Goal: Task Accomplishment & Management: Complete application form

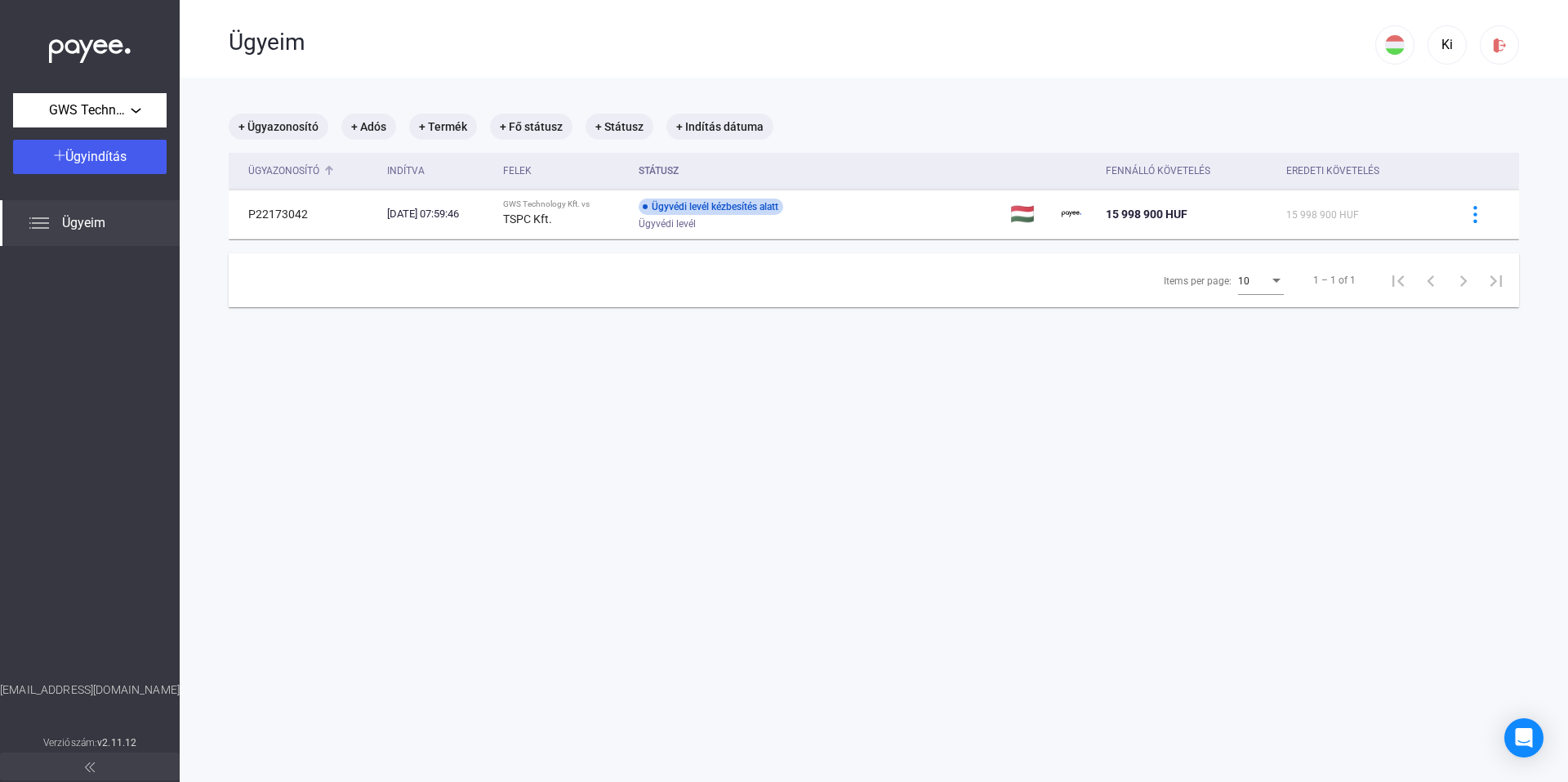
click at [288, 171] on div "Ügyazonosító" at bounding box center [284, 170] width 71 height 20
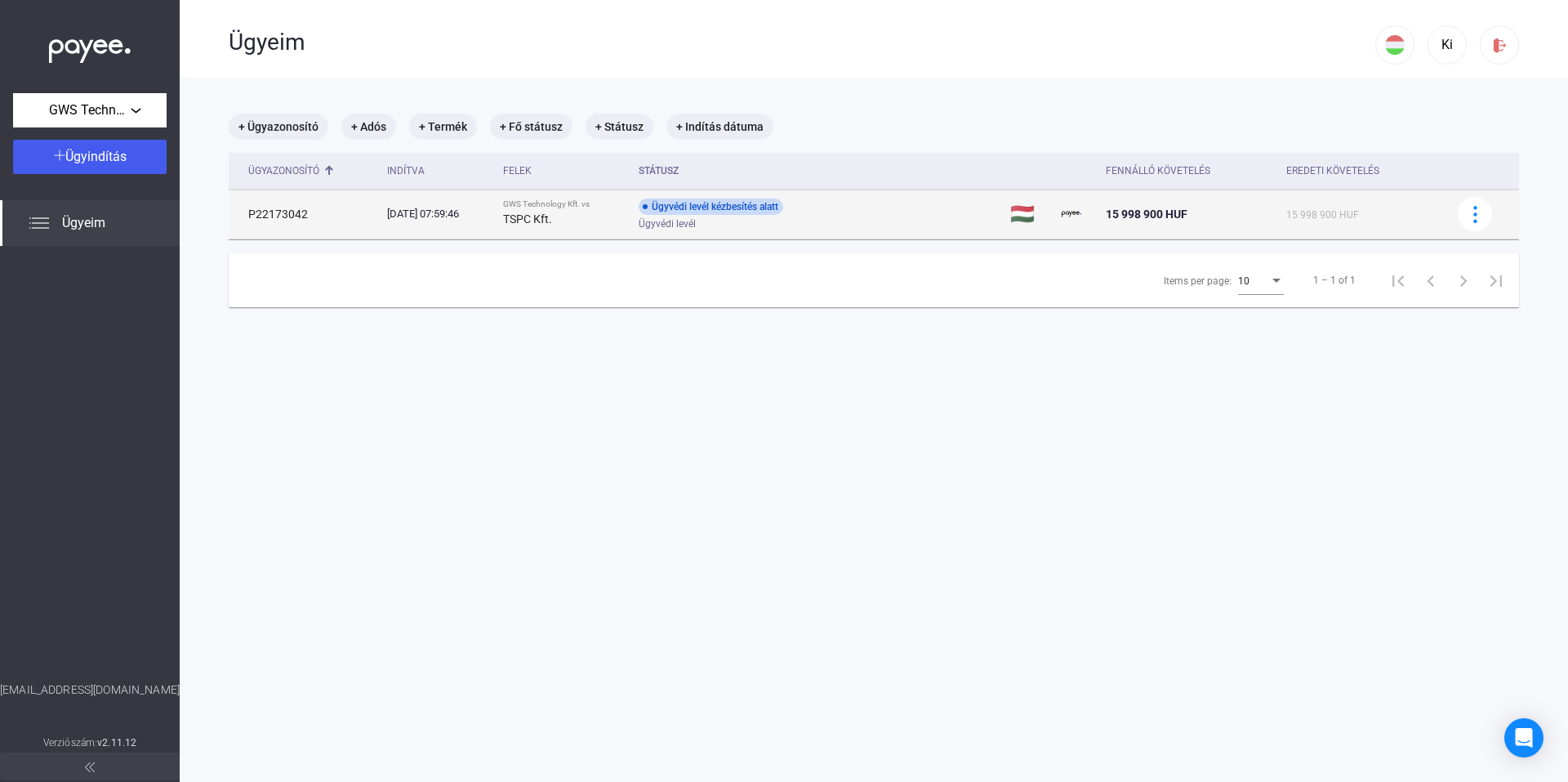
click at [398, 215] on div "[DATE] 07:59:46" at bounding box center [439, 214] width 103 height 17
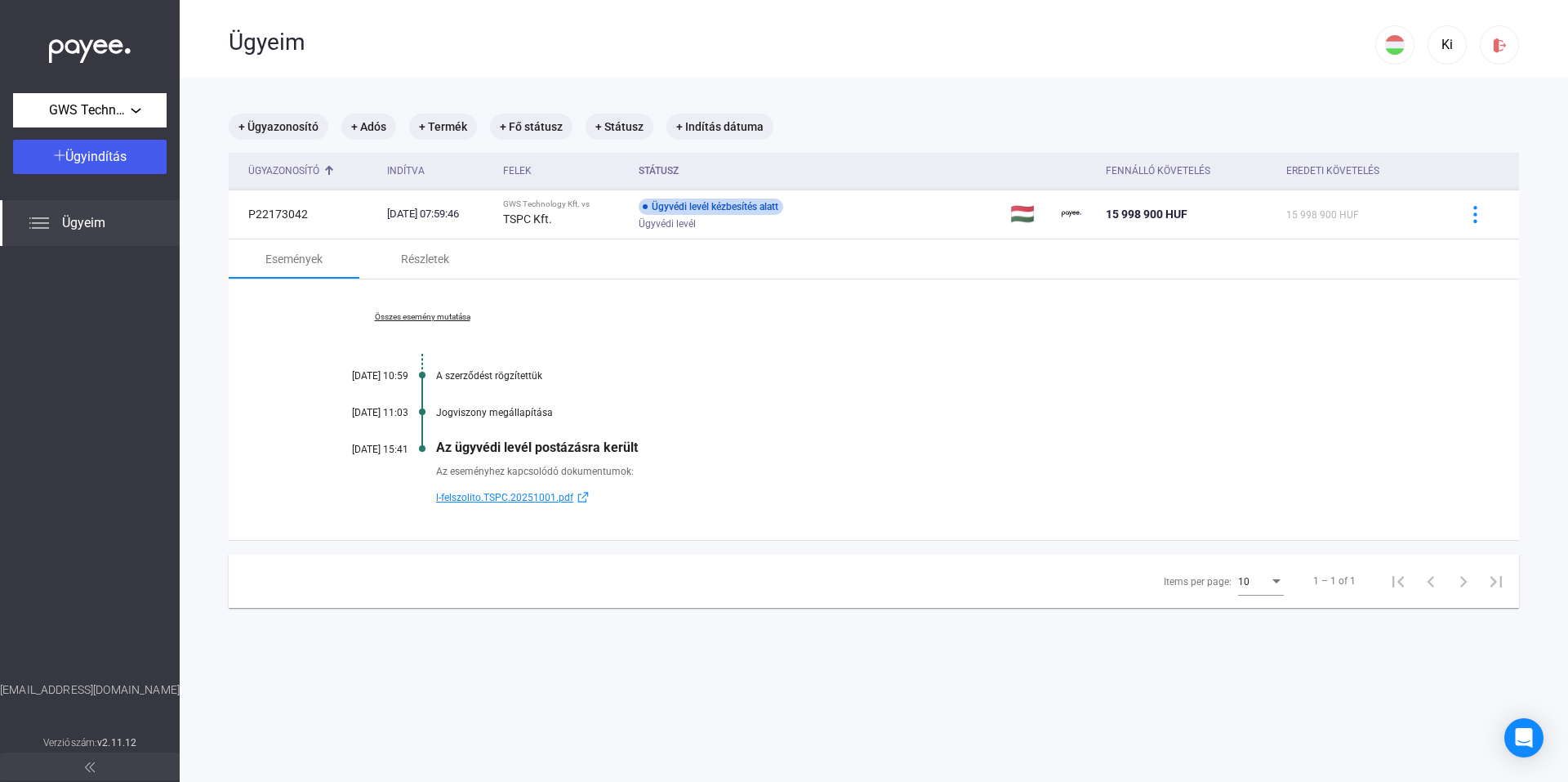
click at [461, 321] on link "Összes esemény mutatása" at bounding box center [422, 316] width 224 height 10
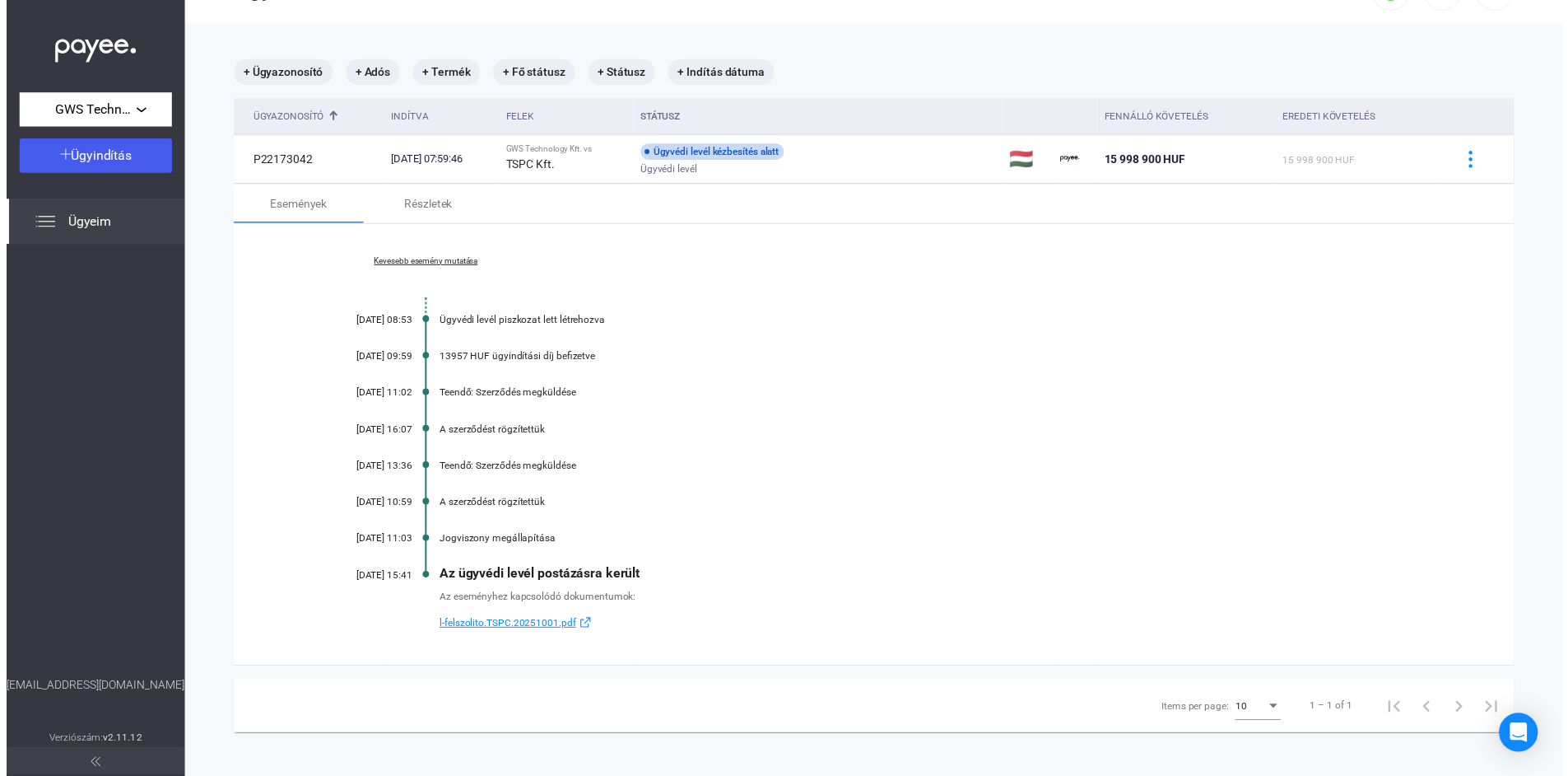
scroll to position [78, 0]
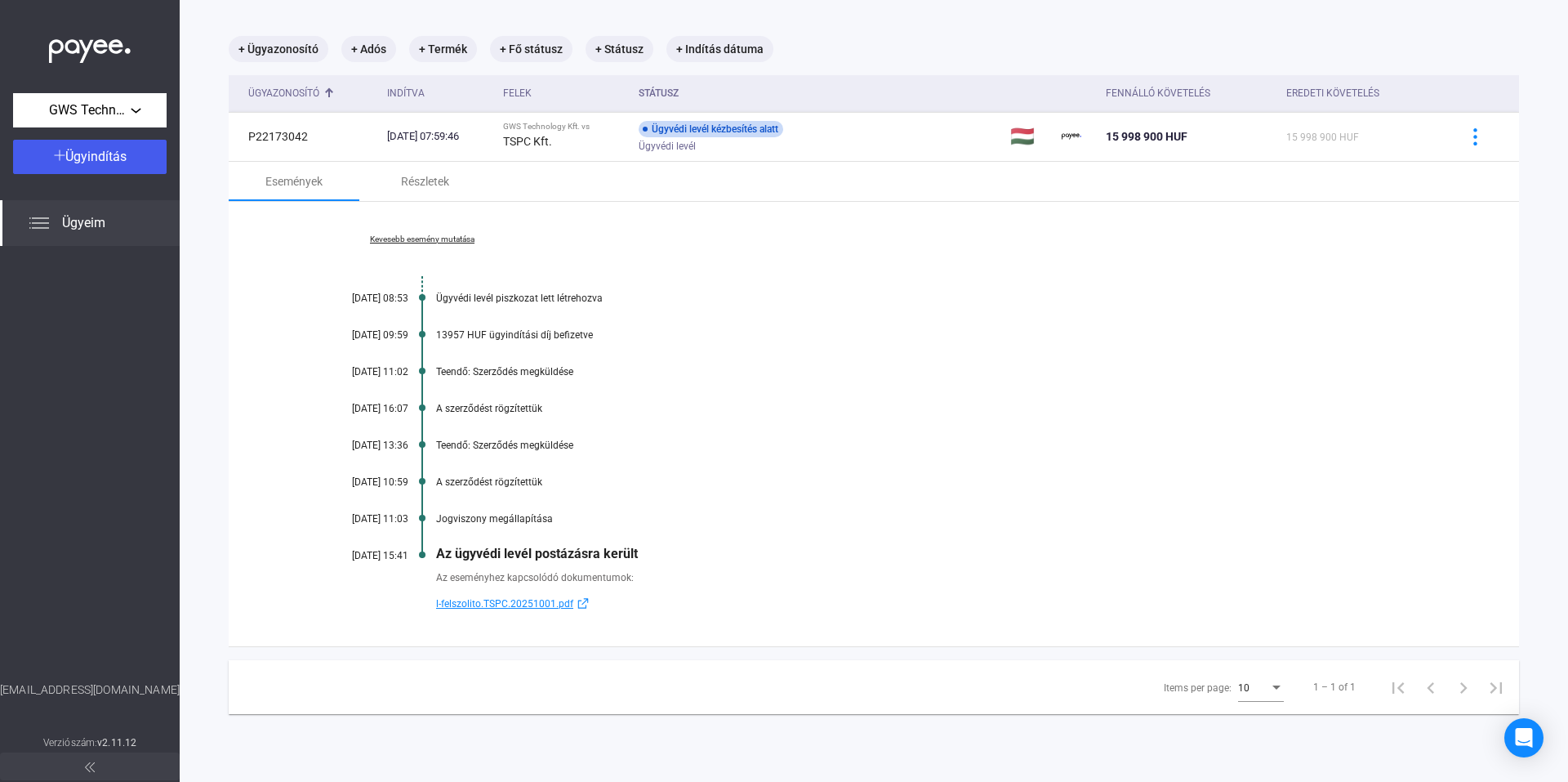
click at [516, 556] on div "Az ügyvédi levél postázásra került" at bounding box center [936, 553] width 1002 height 16
click at [72, 221] on span "Ügyeim" at bounding box center [83, 222] width 43 height 20
click at [110, 164] on div "Ügyindítás" at bounding box center [89, 156] width 143 height 20
